Goal: Navigation & Orientation: Find specific page/section

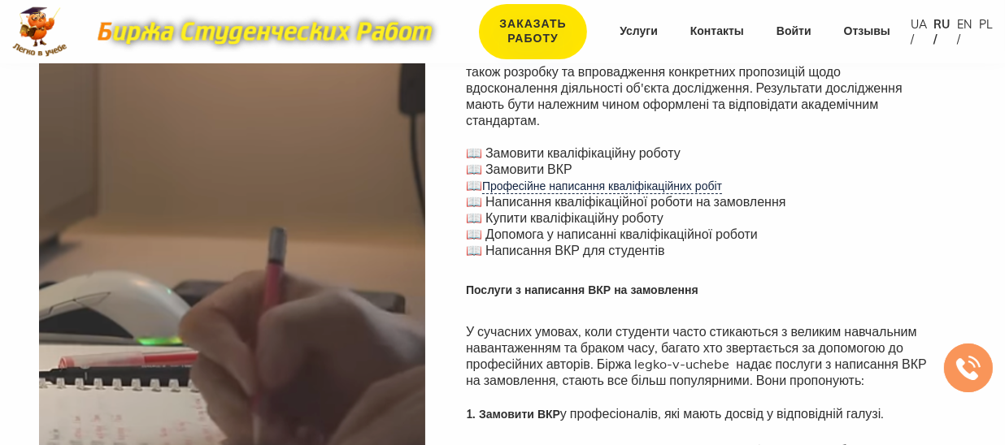
scroll to position [231, 0]
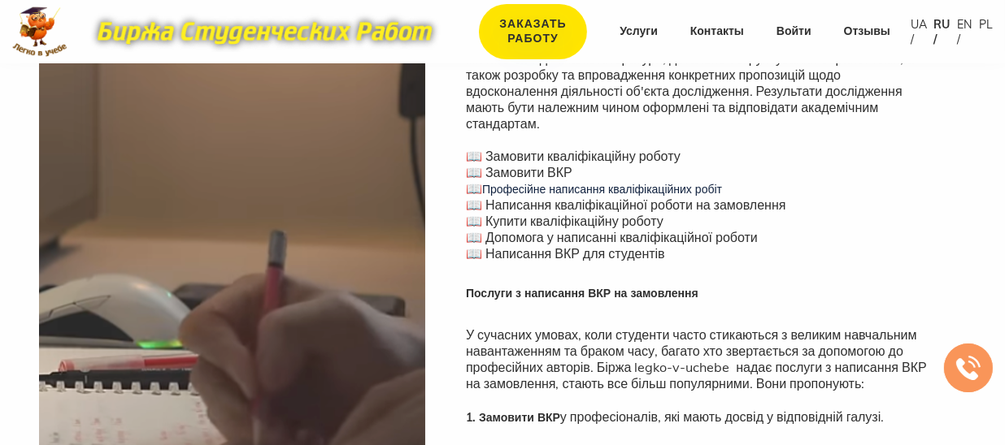
click at [681, 191] on link "Професійне написання кваліфікаційних робіт" at bounding box center [602, 189] width 240 height 15
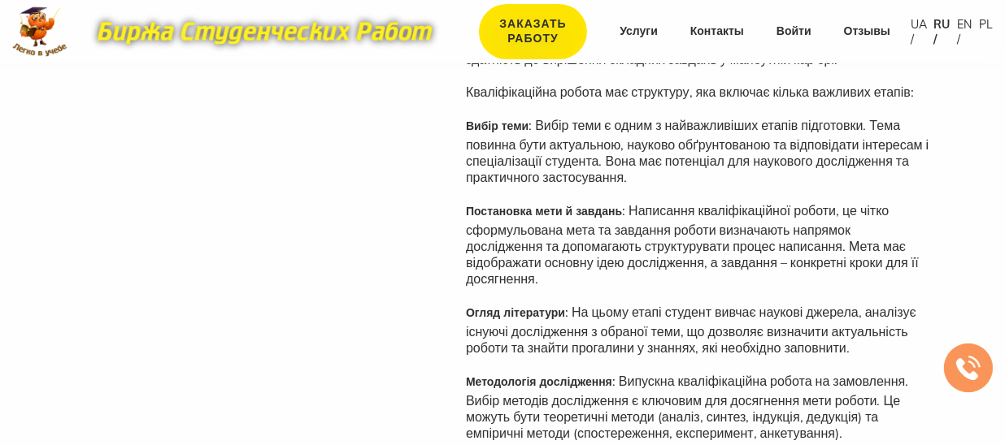
scroll to position [1188, 0]
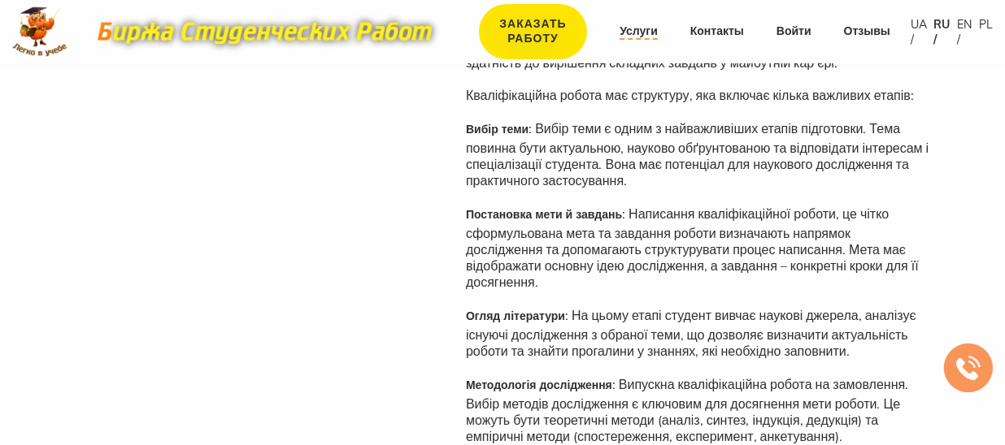
click at [645, 30] on link "Услуги" at bounding box center [638, 32] width 38 height 16
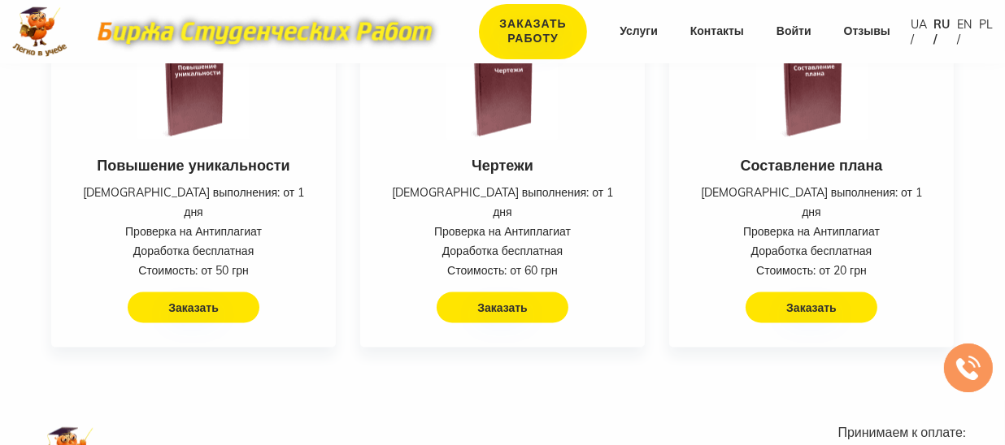
scroll to position [3026, 0]
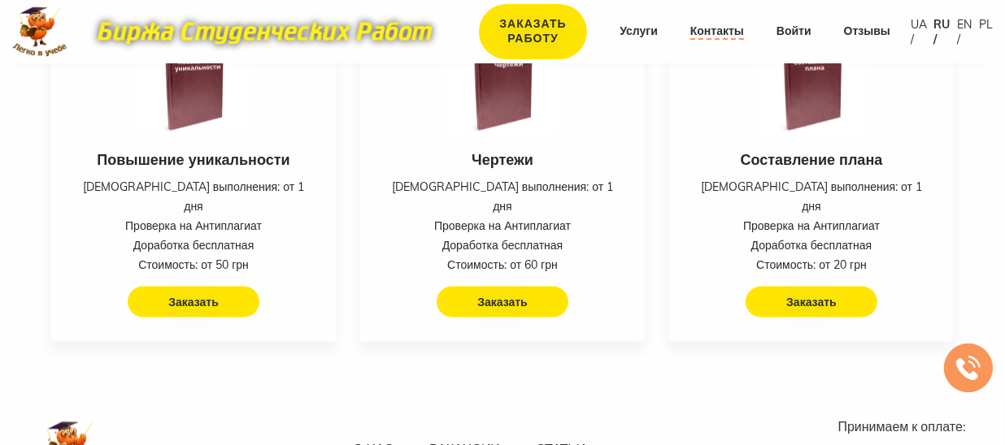
click at [727, 32] on link "Контакты" at bounding box center [717, 32] width 54 height 16
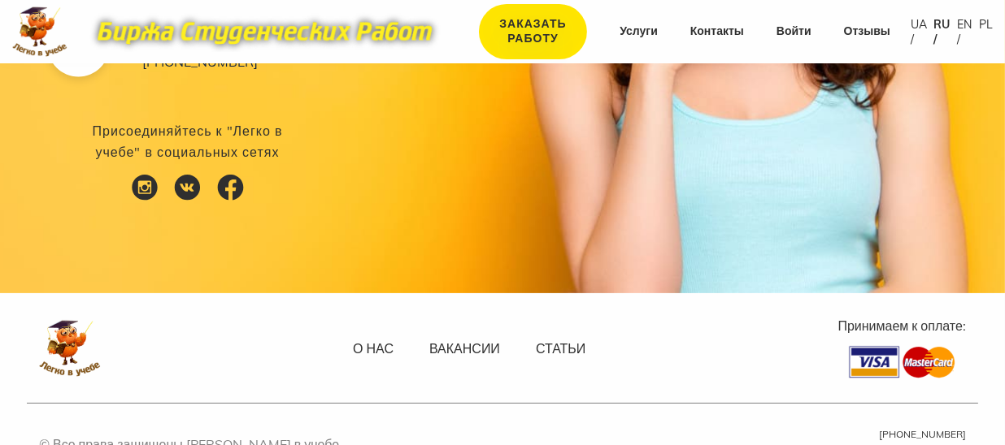
scroll to position [366, 0]
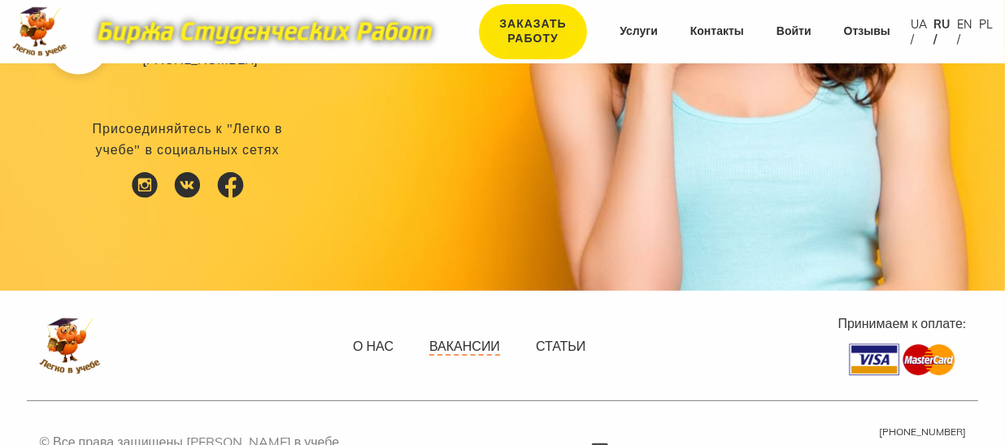
click at [484, 347] on link "Вакансии" at bounding box center [464, 347] width 71 height 18
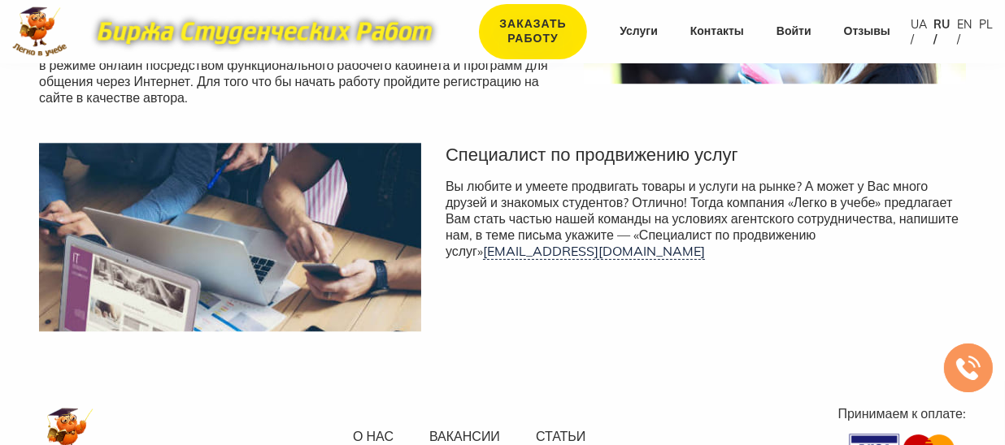
scroll to position [417, 0]
